Goal: Check status: Check status

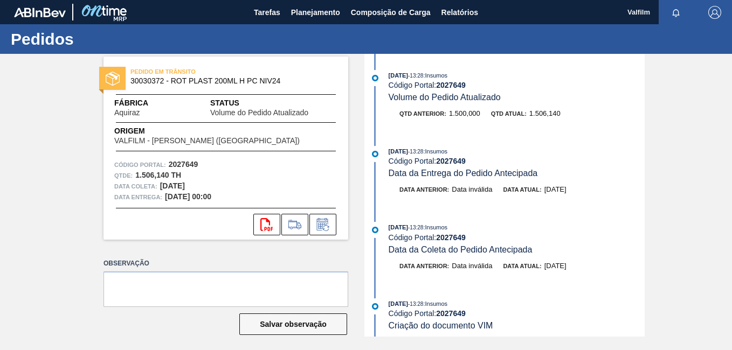
scroll to position [431, 0]
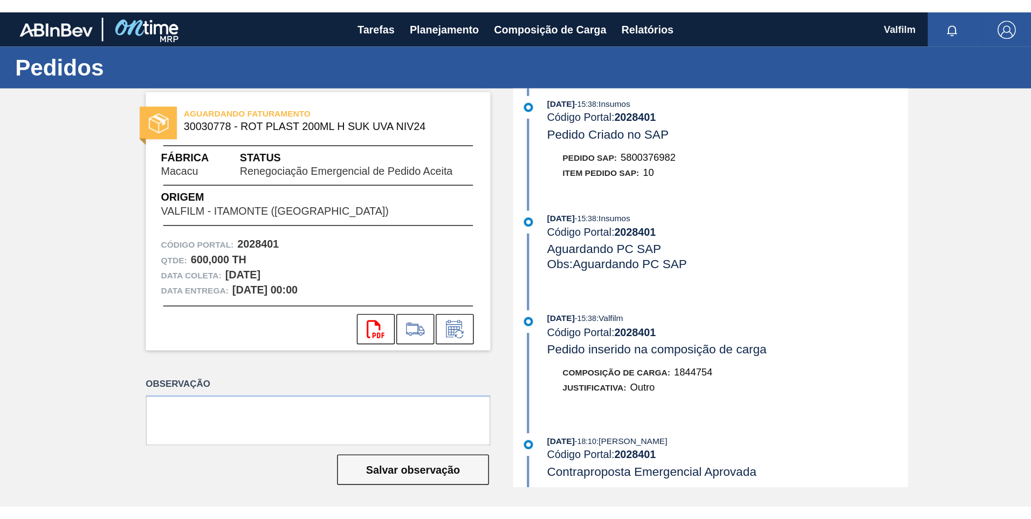
scroll to position [539, 0]
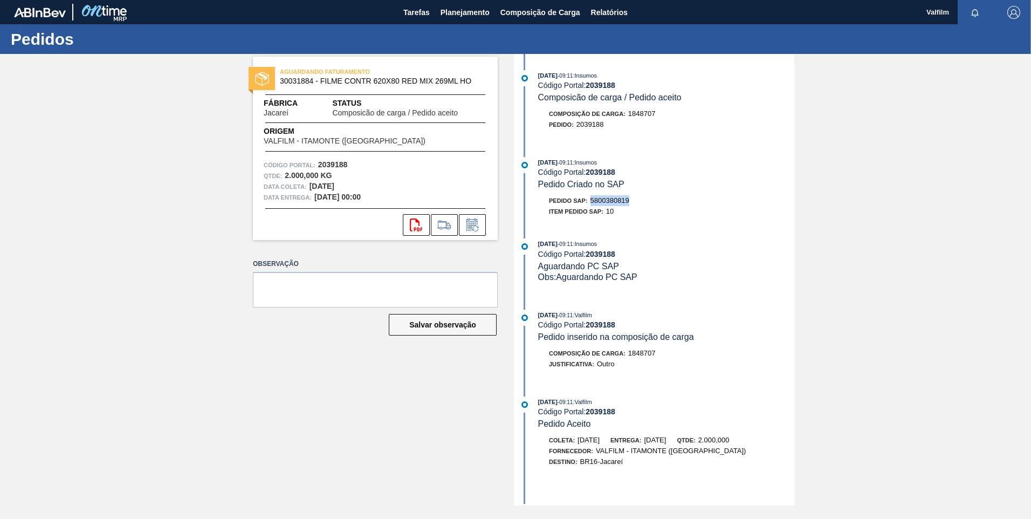
drag, startPoint x: 637, startPoint y: 197, endPoint x: 591, endPoint y: 198, distance: 45.8
click at [591, 198] on div "Pedido SAP: 5800380819" at bounding box center [666, 200] width 256 height 11
copy span "5800380819"
